Goal: Transaction & Acquisition: Subscribe to service/newsletter

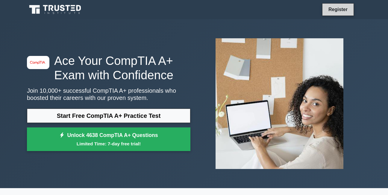
click at [344, 9] on link "Register" at bounding box center [338, 9] width 26 height 7
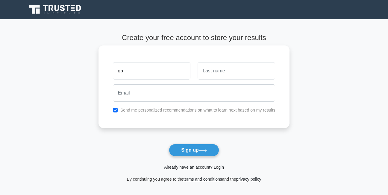
type input "g"
type input "eddie"
click at [224, 75] on input "text" at bounding box center [237, 70] width 78 height 17
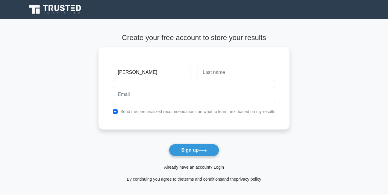
click at [191, 169] on link "Already have an account? Login" at bounding box center [194, 167] width 60 height 5
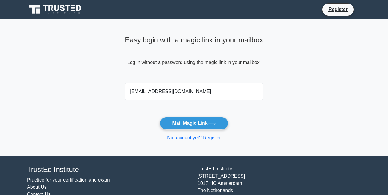
type input "[EMAIL_ADDRESS][DOMAIN_NAME]"
click at [160, 117] on button "Mail Magic Link" at bounding box center [194, 123] width 68 height 13
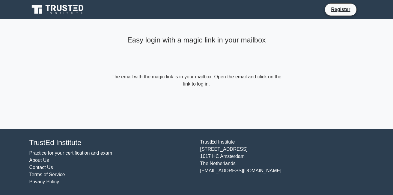
drag, startPoint x: 358, startPoint y: 0, endPoint x: 254, endPoint y: 14, distance: 105.1
click at [254, 14] on div "Register" at bounding box center [228, 9] width 272 height 13
